Goal: Transaction & Acquisition: Purchase product/service

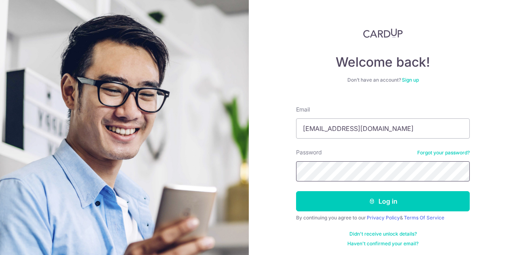
click at [296, 191] on button "Log in" at bounding box center [383, 201] width 174 height 20
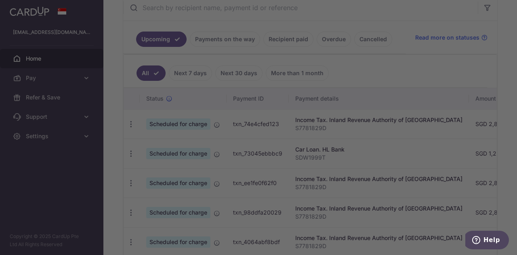
click at [280, 38] on div at bounding box center [261, 128] width 522 height 257
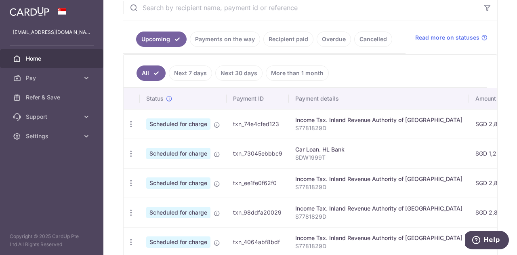
click at [283, 37] on link "Recipient paid" at bounding box center [288, 39] width 50 height 15
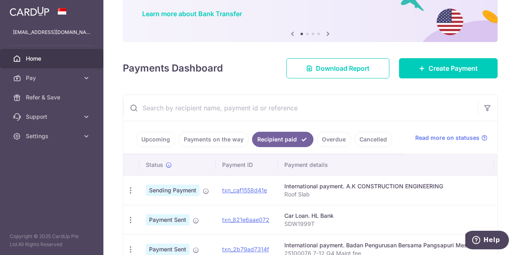
scroll to position [162, 0]
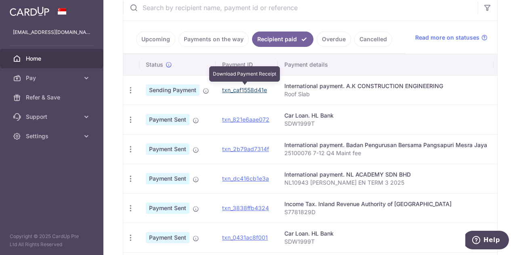
drag, startPoint x: 255, startPoint y: 89, endPoint x: 294, endPoint y: 29, distance: 71.7
click at [255, 89] on link "txn_caf1558d41e" at bounding box center [244, 89] width 45 height 7
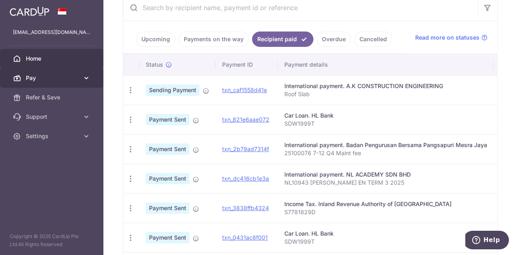
click at [44, 76] on span "Pay" at bounding box center [52, 78] width 53 height 8
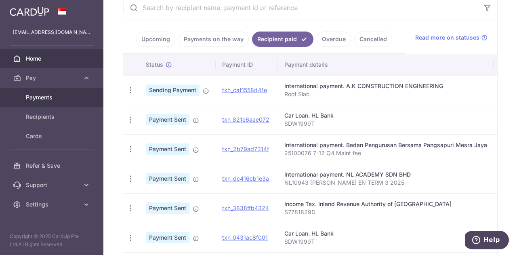
click at [56, 100] on span "Payments" at bounding box center [52, 97] width 53 height 8
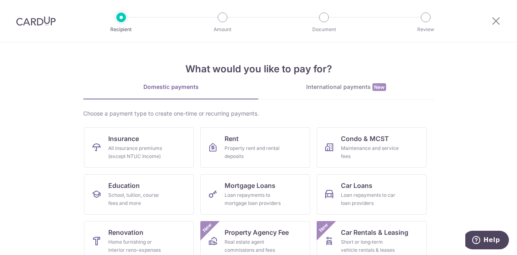
click at [348, 85] on div "International payments New" at bounding box center [346, 87] width 175 height 8
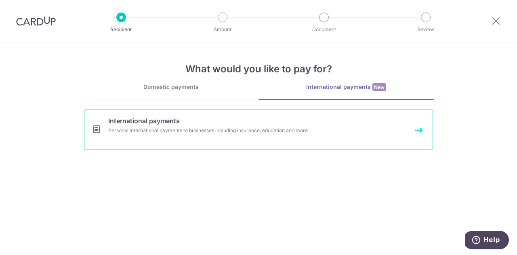
click at [222, 135] on link "International payments Personal international payments to businesses including …" at bounding box center [258, 129] width 349 height 40
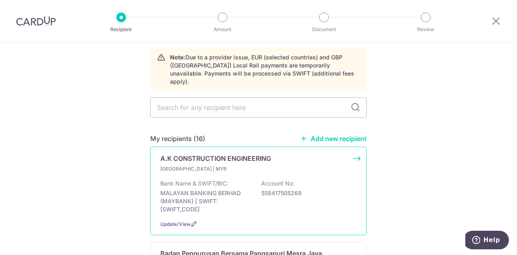
scroll to position [81, 0]
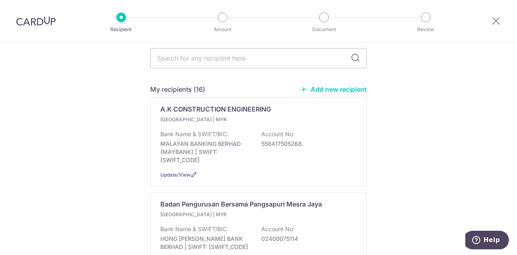
click at [327, 85] on link "Add new recipient" at bounding box center [333, 89] width 67 height 8
select select
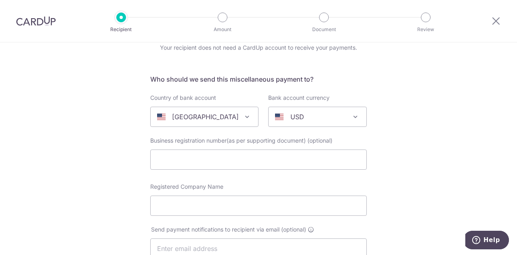
scroll to position [81, 0]
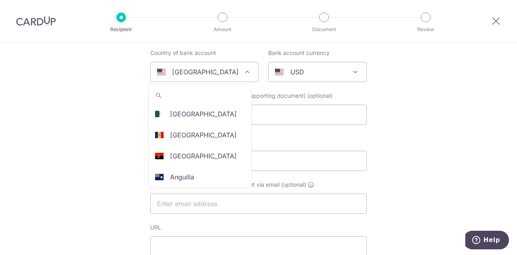
click at [219, 66] on span "[GEOGRAPHIC_DATA]" at bounding box center [204, 71] width 107 height 19
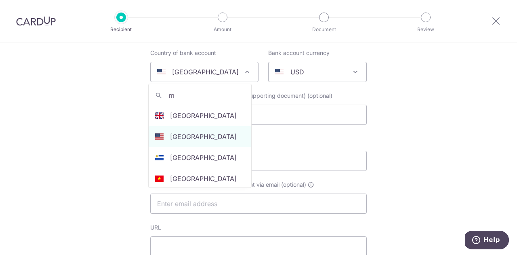
scroll to position [0, 0]
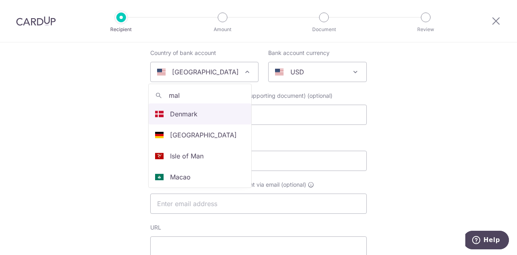
type input "mala"
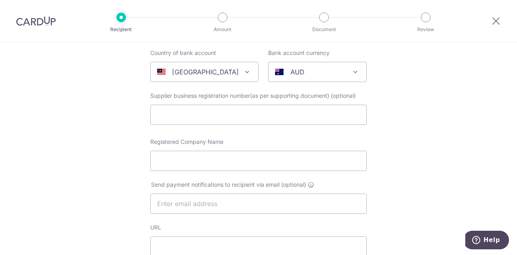
select select "159"
select select "[GEOGRAPHIC_DATA]"
select select
click at [309, 77] on span "AUD" at bounding box center [318, 71] width 98 height 19
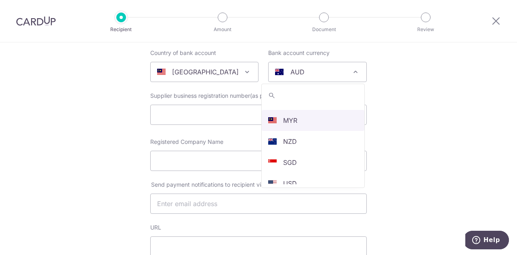
select select "4"
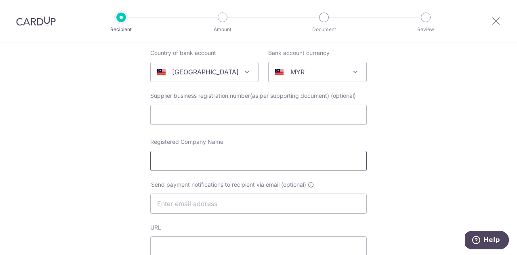
click at [214, 159] on input "Registered Company Name" at bounding box center [258, 161] width 217 height 20
click at [230, 151] on input "Registered Company Name" at bounding box center [258, 161] width 217 height 20
paste input "5 Senses Hotel Sdn Bhd"
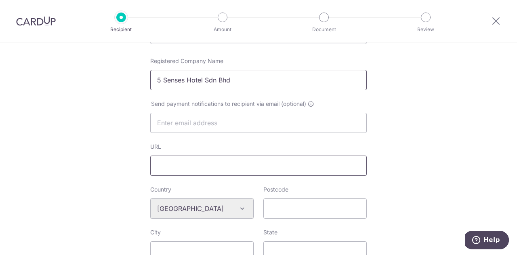
type input "5 Senses Hotel Sdn Bhd"
click at [274, 162] on input "URL" at bounding box center [258, 166] width 217 height 20
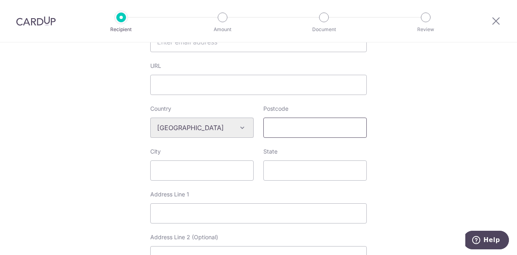
click at [294, 126] on input "Postcode" at bounding box center [314, 128] width 103 height 20
type input "57100"
click at [209, 169] on input "City" at bounding box center [201, 170] width 103 height 20
type input "Kuala Lumpur"
click at [339, 166] on input "State" at bounding box center [314, 170] width 103 height 20
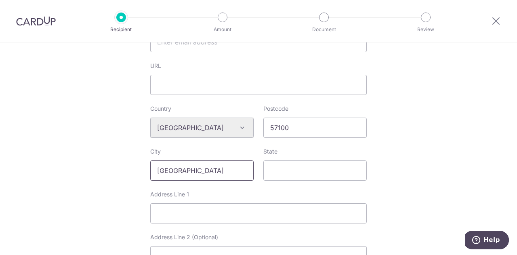
drag, startPoint x: 196, startPoint y: 168, endPoint x: 142, endPoint y: 166, distance: 53.8
click at [142, 166] on div "Who would you like to pay? Your recipient does not need a CardUp account to rec…" at bounding box center [258, 139] width 517 height 678
click at [268, 168] on input "State" at bounding box center [314, 170] width 103 height 20
paste input "Kuala Lumpur"
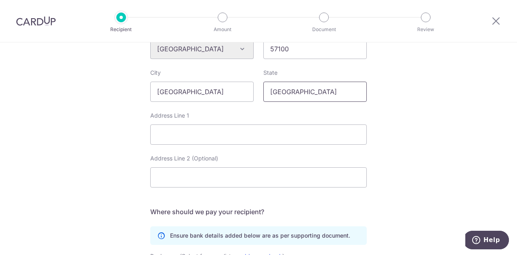
scroll to position [323, 0]
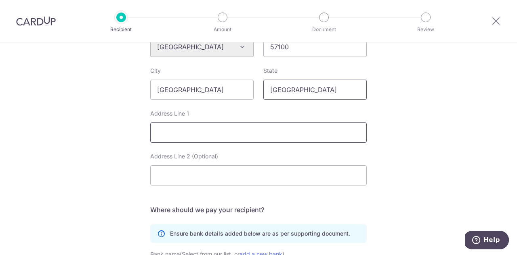
type input "Kuala Lumpur"
click at [280, 127] on input "Address Line 1" at bounding box center [258, 132] width 217 height 20
click at [347, 134] on input "Address Line 1" at bounding box center [258, 132] width 217 height 20
paste input "B2-52-1 (First Floor), Dataran Niaga Sungai Besi,"
type input "B2-52-1 (First Floor), Dataran Niaga Sungai Besi,"
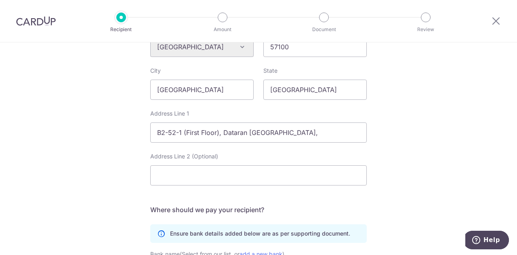
click at [387, 141] on div "Who would you like to pay? Your recipient does not need a CardUp account to rec…" at bounding box center [258, 58] width 517 height 678
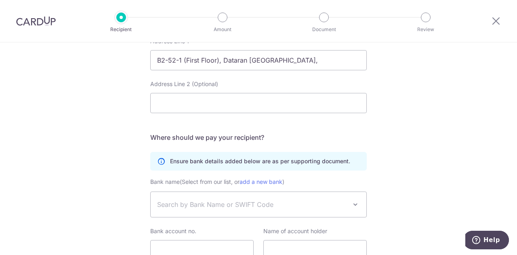
scroll to position [444, 0]
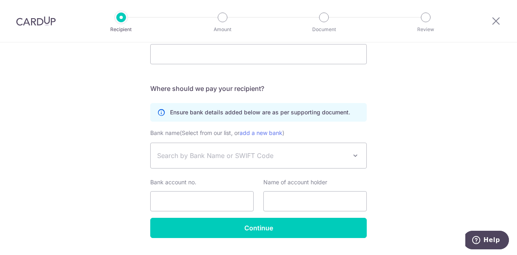
click at [257, 158] on span "Search by Bank Name or SWIFT Code" at bounding box center [252, 156] width 190 height 10
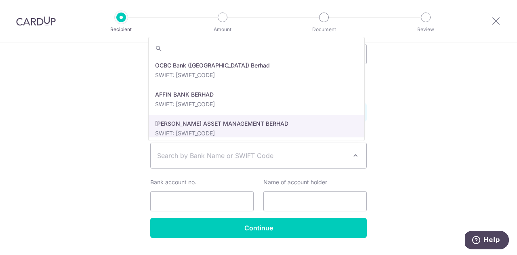
click at [197, 156] on span "Search by Bank Name or SWIFT Code" at bounding box center [252, 156] width 190 height 10
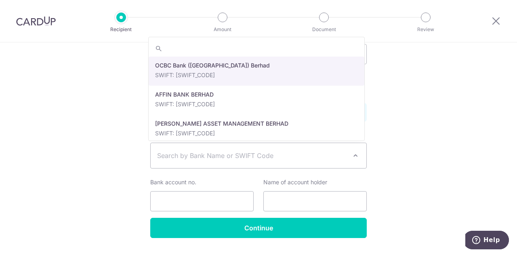
click at [180, 152] on span "Search by Bank Name or SWIFT Code" at bounding box center [252, 156] width 190 height 10
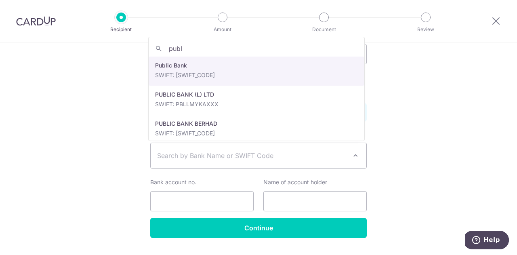
type input "publ"
select select "46"
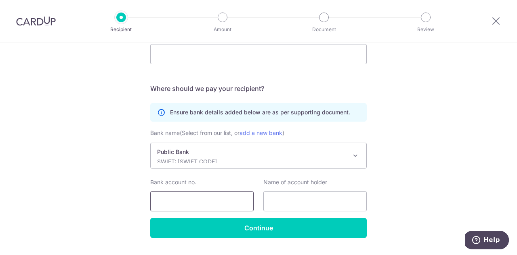
click at [210, 208] on input "Bank account no." at bounding box center [201, 201] width 103 height 20
click at [189, 198] on input "Bank account no." at bounding box center [201, 201] width 103 height 20
paste input "3240751526"
type input "3240751526"
click at [305, 202] on input "text" at bounding box center [314, 201] width 103 height 20
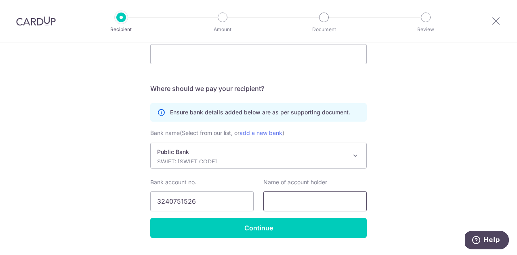
click at [320, 196] on input "text" at bounding box center [314, 201] width 103 height 20
paste input "5 Senses Hotel Sdn Bhd"
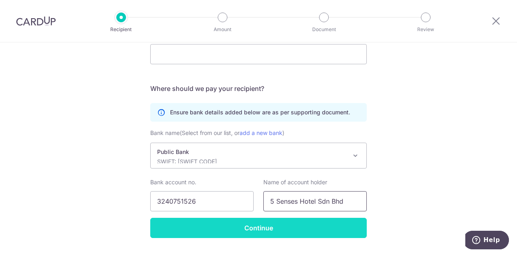
type input "5 Senses Hotel Sdn Bhd"
click at [274, 227] on input "Continue" at bounding box center [258, 228] width 217 height 20
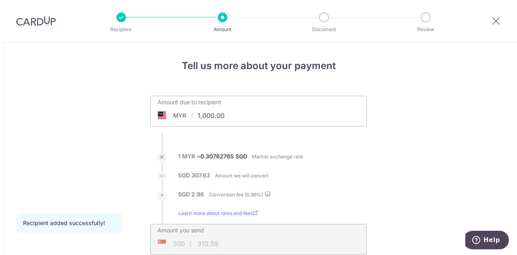
drag, startPoint x: 240, startPoint y: 121, endPoint x: 148, endPoint y: 112, distance: 92.1
click at [368, 162] on div "Amount due to recipient MYR 15131.50 1000 1 MYR = 0.30762765 SGD Market exchang…" at bounding box center [258, 175] width 226 height 159
type input "15,131.50"
type input "4,699.70"
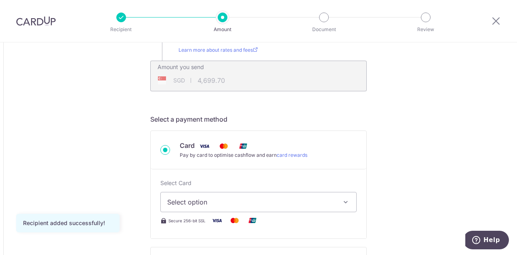
scroll to position [242, 0]
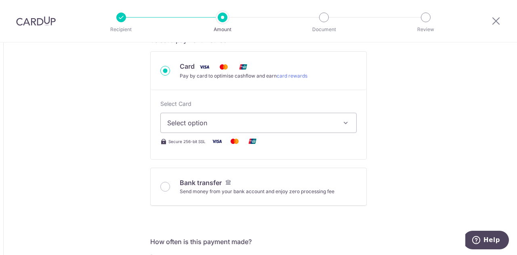
click at [247, 124] on span "Select option" at bounding box center [251, 123] width 168 height 10
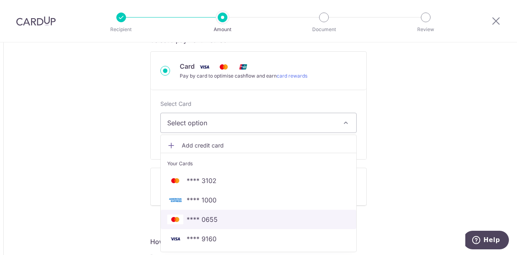
click at [214, 218] on span "**** 0655" at bounding box center [202, 220] width 31 height 10
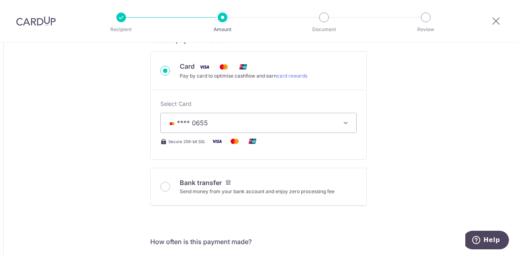
type input "15,131.50"
type input "4,699.40"
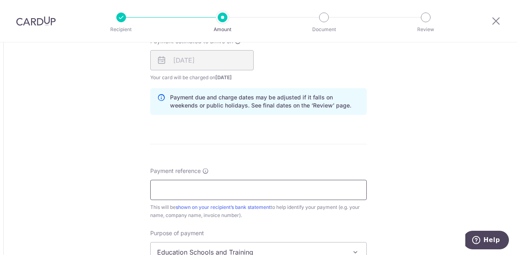
scroll to position [525, 0]
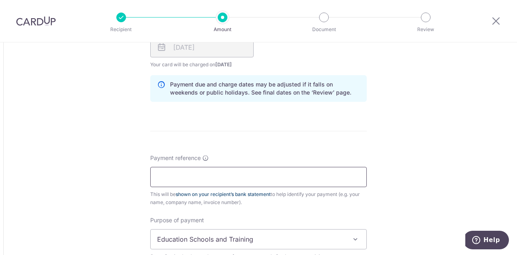
drag, startPoint x: 237, startPoint y: 177, endPoint x: 233, endPoint y: 192, distance: 15.8
click at [237, 177] on input "Payment reference" at bounding box center [258, 177] width 217 height 20
click at [321, 178] on input "Payment reference" at bounding box center [258, 177] width 217 height 20
paste input "INV-0158"
click at [268, 173] on input "INV-0158" at bounding box center [258, 177] width 217 height 20
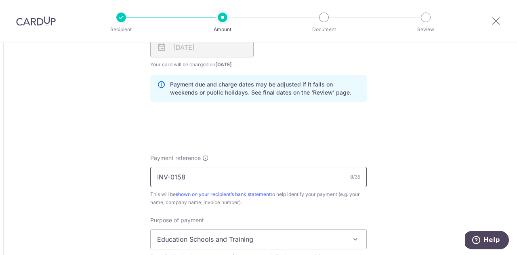
paste input "Armani Raja Uda: 19-13A"
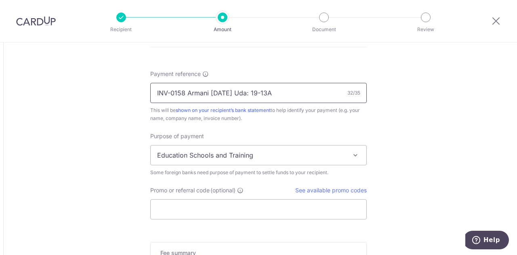
scroll to position [687, 0]
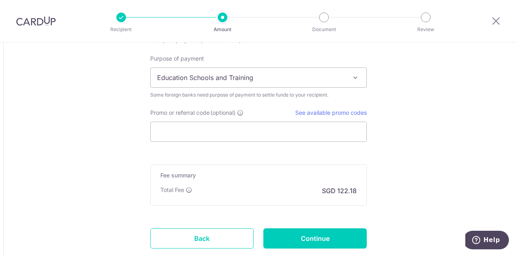
type input "INV-0158 Armani Raja Uda: 19-13A"
click at [198, 79] on span "Education Schools and Training" at bounding box center [259, 77] width 216 height 19
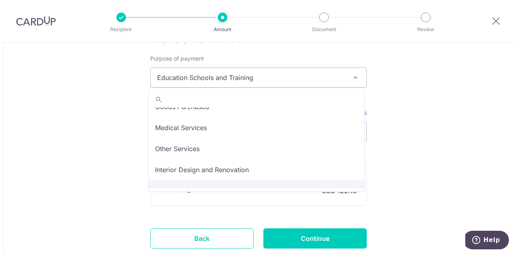
scroll to position [66, 0]
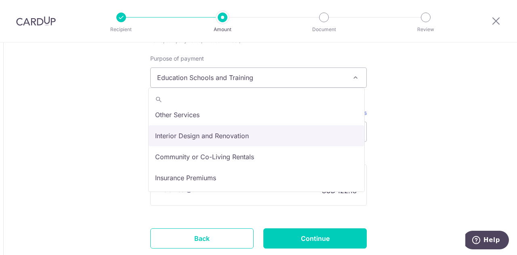
select select "Interior Design and Renovation"
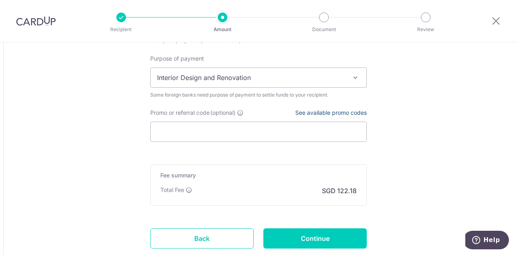
click at [332, 112] on link "See available promo codes" at bounding box center [331, 112] width 72 height 7
click at [245, 130] on input "Promo or referral code (optional)" at bounding box center [258, 132] width 217 height 20
paste input "GLOBE185"
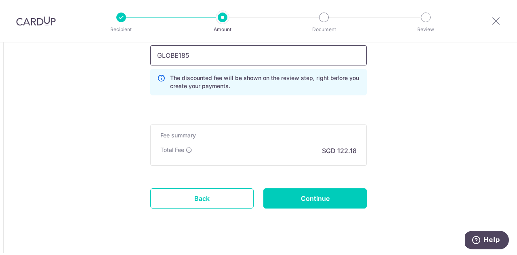
scroll to position [774, 0]
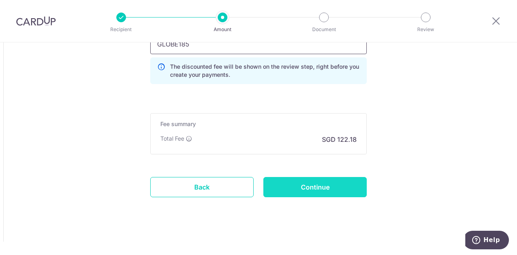
type input "GLOBE185"
click at [315, 191] on input "Continue" at bounding box center [314, 187] width 103 height 20
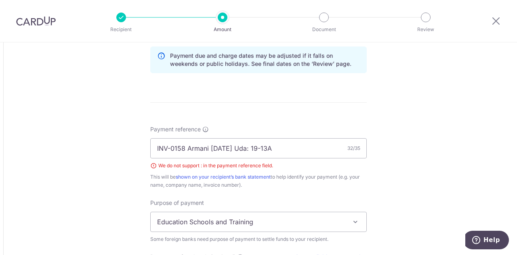
scroll to position [550, 0]
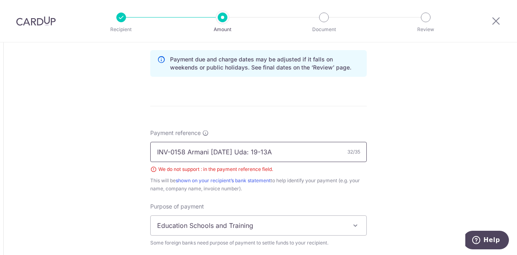
click at [235, 151] on input "INV-0158 Armani [DATE] Uda: 19-13A" at bounding box center [258, 152] width 217 height 20
type input "INV-0158 Armani [DATE] Uda 19-13A"
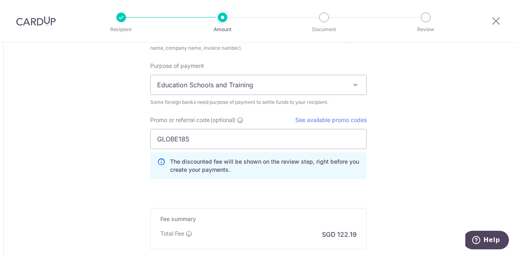
scroll to position [752, 0]
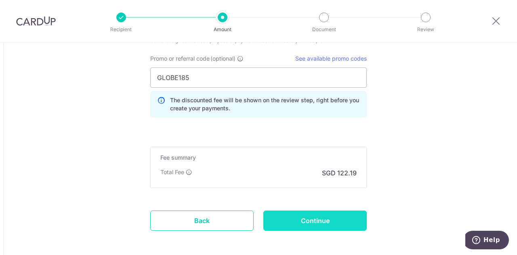
click at [314, 216] on input "Continue" at bounding box center [314, 220] width 103 height 20
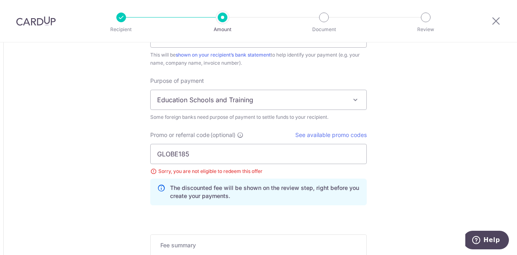
scroll to position [624, 0]
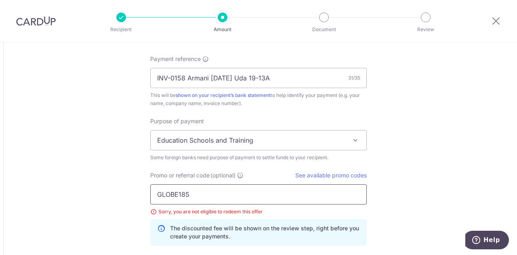
drag, startPoint x: 194, startPoint y: 192, endPoint x: 146, endPoint y: 192, distance: 48.1
click at [146, 192] on div "Promo or referral code (optional) See available promo codes GLOBE185 Sorry, you…" at bounding box center [258, 211] width 226 height 81
paste input "OFF22"
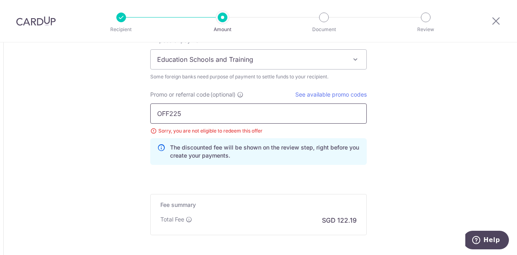
scroll to position [745, 0]
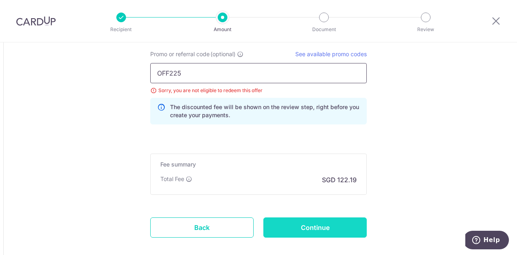
type input "OFF225"
click at [312, 223] on input "Continue" at bounding box center [314, 227] width 103 height 20
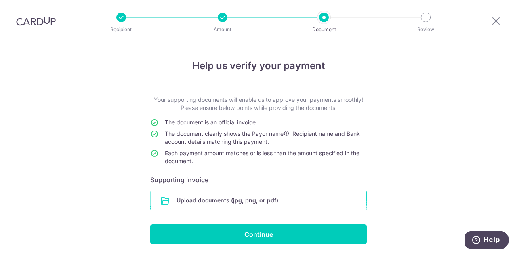
click at [276, 203] on input "file" at bounding box center [259, 200] width 216 height 21
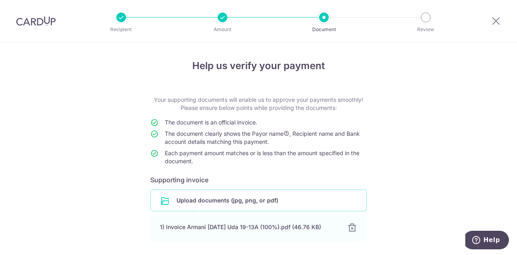
scroll to position [60, 0]
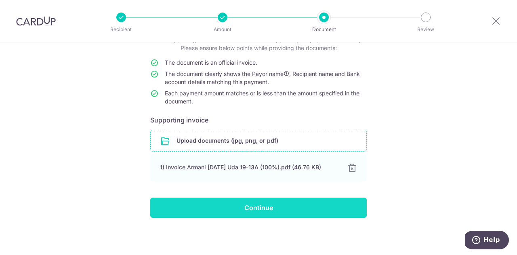
click at [265, 208] on input "Continue" at bounding box center [258, 208] width 217 height 20
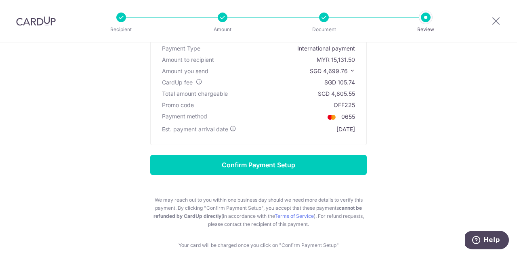
scroll to position [40, 0]
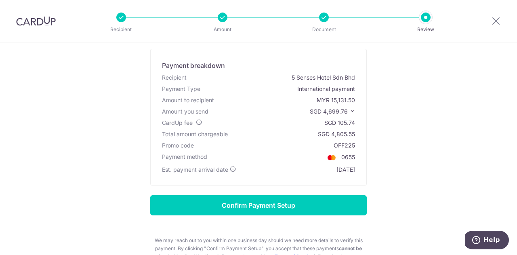
click at [443, 162] on div "Review payment details Payment breakdown Recipient 5 Senses Hotel Sdn Bhd Payme…" at bounding box center [258, 153] width 473 height 271
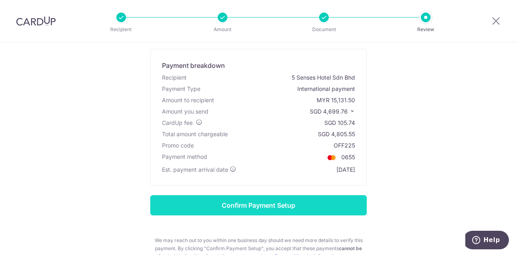
click at [287, 204] on input "Confirm Payment Setup" at bounding box center [258, 205] width 217 height 20
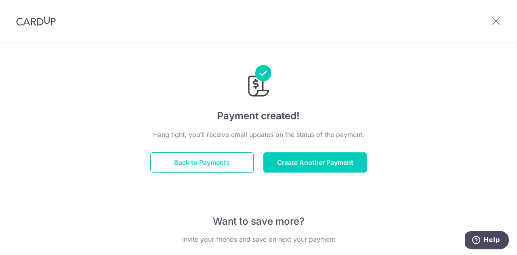
click at [230, 162] on button "Back to Payments" at bounding box center [201, 162] width 103 height 20
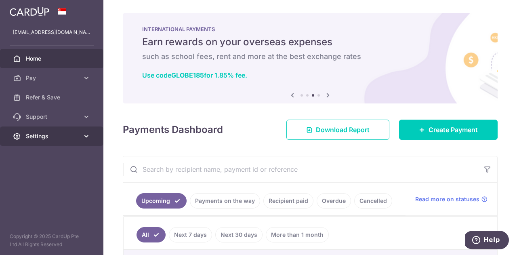
click at [87, 141] on link "Settings" at bounding box center [51, 135] width 103 height 19
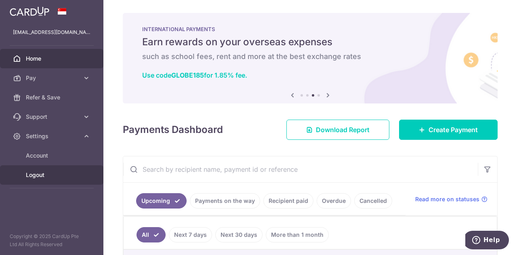
click at [40, 177] on span "Logout" at bounding box center [52, 175] width 53 height 8
